Goal: Communication & Community: Answer question/provide support

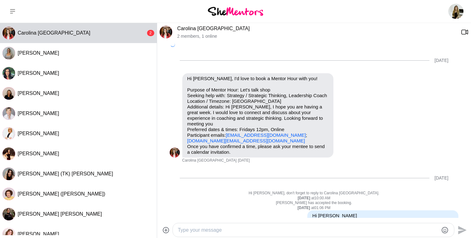
scroll to position [548, 0]
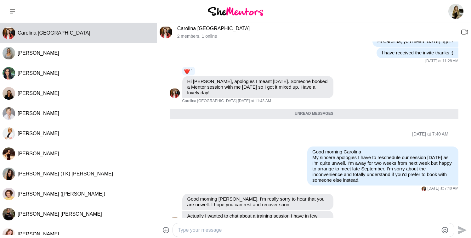
click at [277, 226] on div at bounding box center [308, 230] width 260 height 9
click at [258, 229] on textarea "Type your message" at bounding box center [308, 231] width 260 height 8
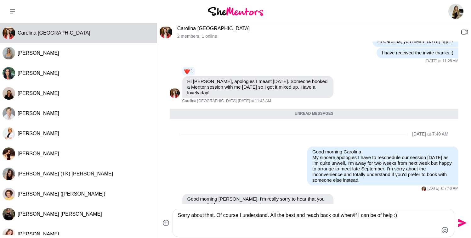
type textarea "Sorry about that. Of course I understand. All the best and reach back out when/…"
click at [463, 225] on icon "Send" at bounding box center [462, 223] width 9 height 9
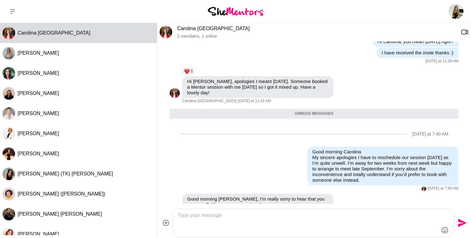
scroll to position [573, 0]
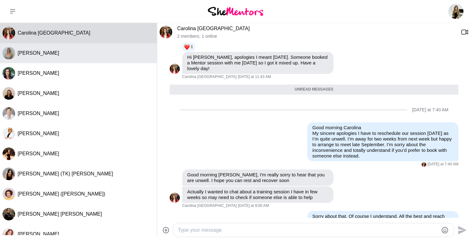
click at [69, 53] on div "[PERSON_NAME]" at bounding box center [86, 53] width 137 height 6
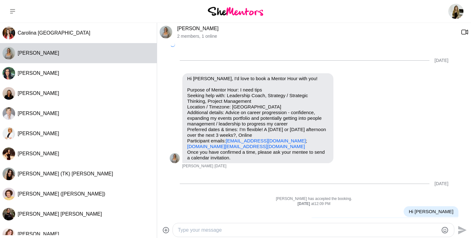
scroll to position [190, 0]
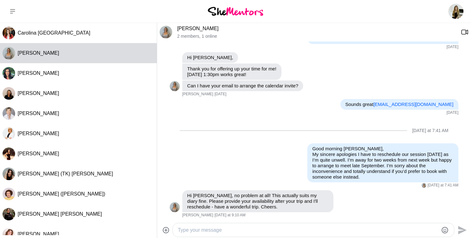
click at [236, 230] on textarea "Type your message" at bounding box center [308, 231] width 260 height 8
drag, startPoint x: 235, startPoint y: 228, endPoint x: 245, endPoint y: 228, distance: 10.7
click at [245, 228] on textarea "Would Thursday 25th at 10am suit you?" at bounding box center [308, 231] width 260 height 8
click at [312, 230] on textarea "Would [DATE] 25th at 2pm suit you?" at bounding box center [308, 231] width 260 height 8
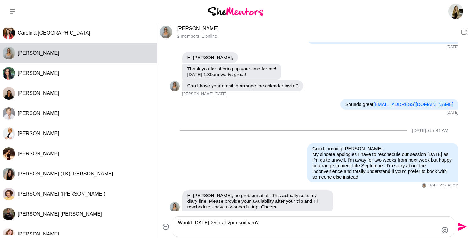
type textarea "Would [DATE] 25th at 2pm suit you?"
click at [459, 224] on icon "Send" at bounding box center [462, 227] width 9 height 9
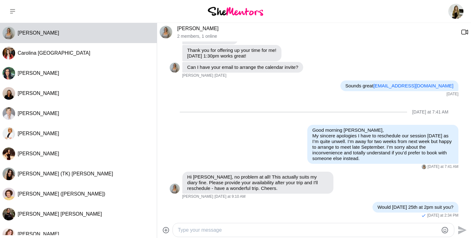
click at [236, 234] on div at bounding box center [308, 230] width 260 height 9
click at [230, 229] on textarea "Type your message" at bounding box center [308, 231] width 260 height 8
type textarea "and thanks for understanding"
click at [462, 229] on icon "Send" at bounding box center [462, 227] width 9 height 9
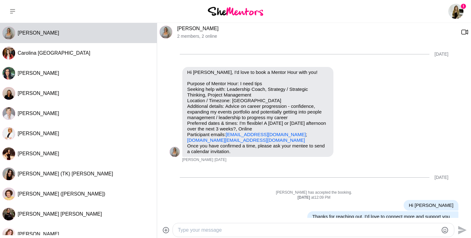
scroll to position [264, 0]
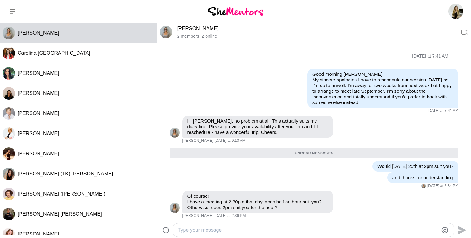
click at [234, 230] on textarea "Type your message" at bounding box center [308, 231] width 260 height 8
type textarea "Let's do 1pm?"
click at [462, 228] on icon "Send" at bounding box center [462, 227] width 9 height 9
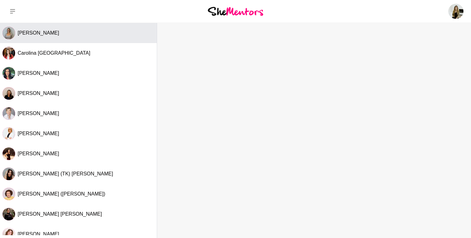
click at [69, 37] on button "[PERSON_NAME]" at bounding box center [78, 33] width 157 height 20
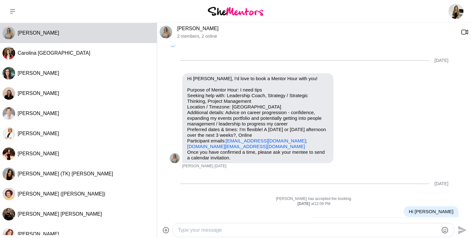
scroll to position [268, 0]
